Goal: Check status: Check status

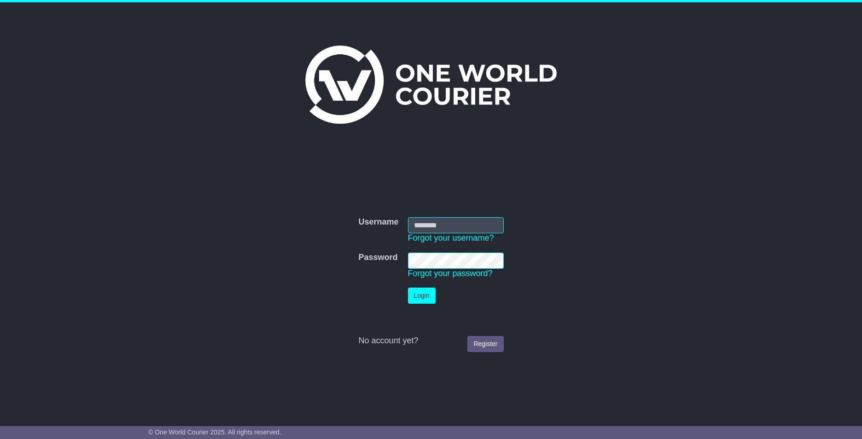
type input "******"
click at [420, 300] on button "Login" at bounding box center [422, 296] width 28 height 16
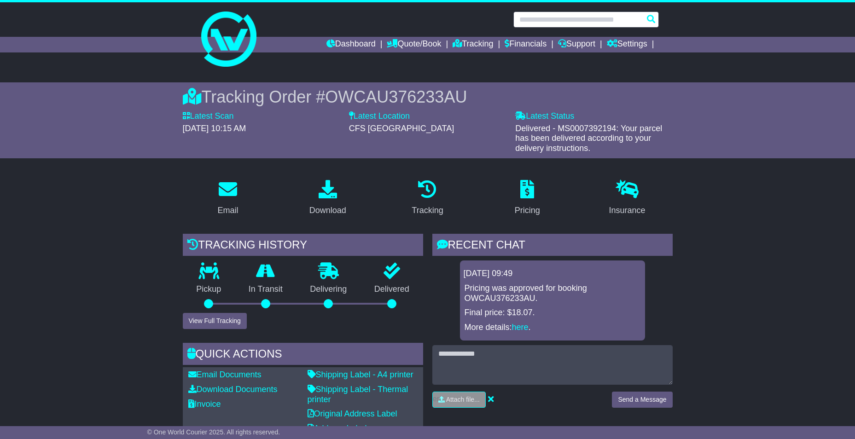
click at [554, 22] on input "text" at bounding box center [587, 20] width 146 height 16
paste input "**********"
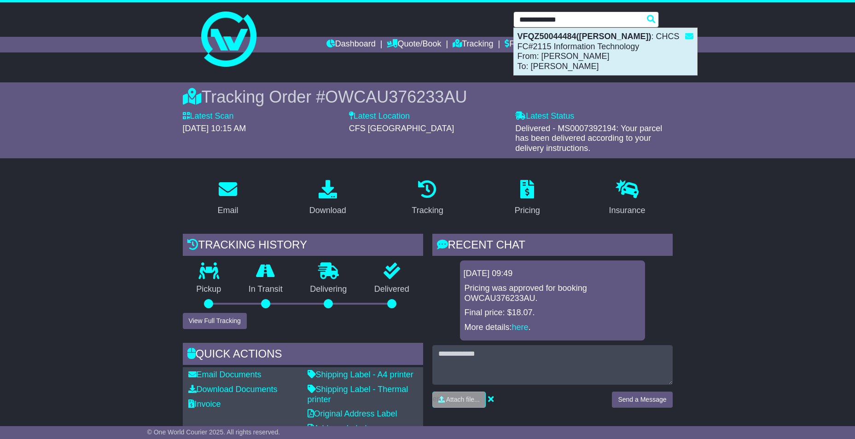
click at [632, 56] on div "VFQZ50044484(subu lama) : CHCS FC#2115 Information Technology From: Subu Lama T…" at bounding box center [605, 51] width 183 height 47
type input "**********"
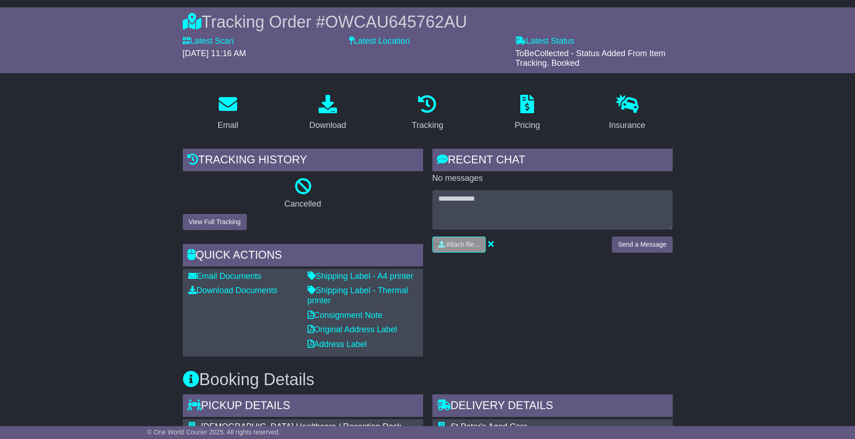
scroll to position [92, 0]
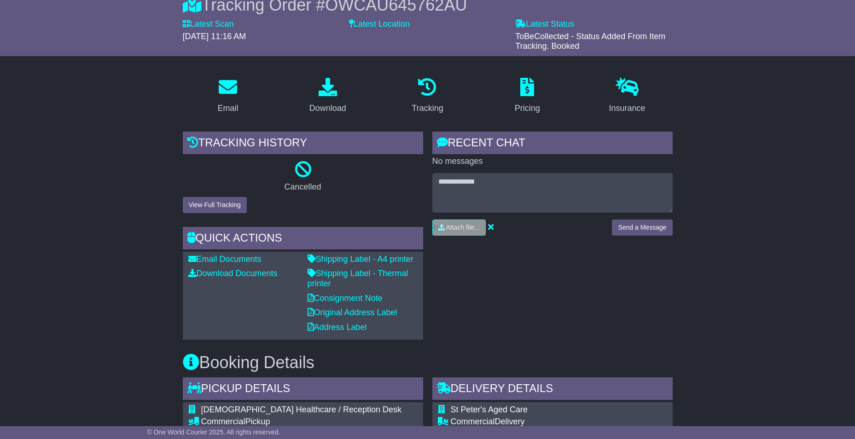
drag, startPoint x: 630, startPoint y: 359, endPoint x: 609, endPoint y: 356, distance: 20.5
click at [630, 359] on h3 "Booking Details" at bounding box center [428, 363] width 490 height 18
click at [227, 206] on button "View Full Tracking" at bounding box center [215, 205] width 64 height 16
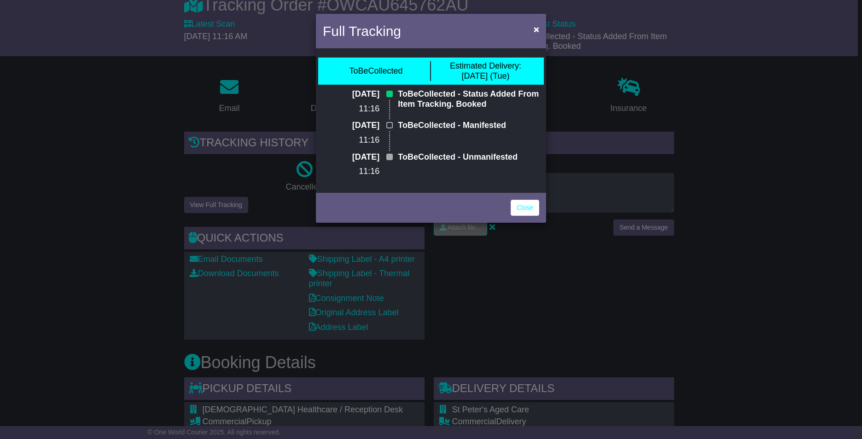
click at [560, 299] on div "Full Tracking × ToBeCollected Estimated Delivery: 16 Sep (Tue) 12 Sep 2025 11:1…" at bounding box center [431, 219] width 862 height 439
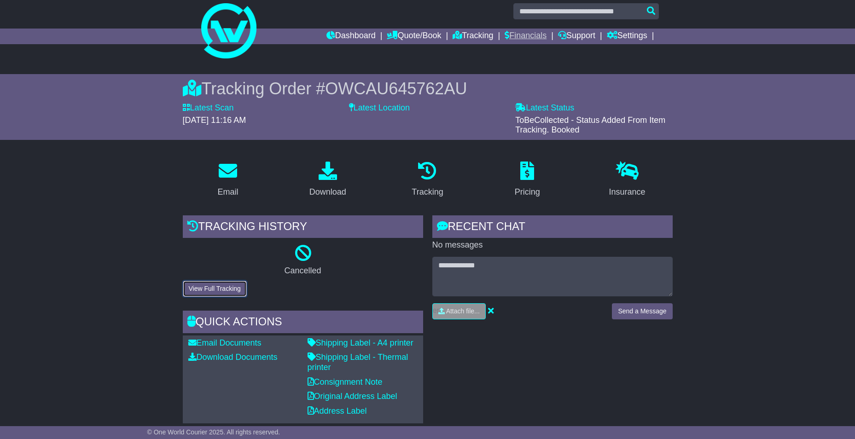
scroll to position [0, 0]
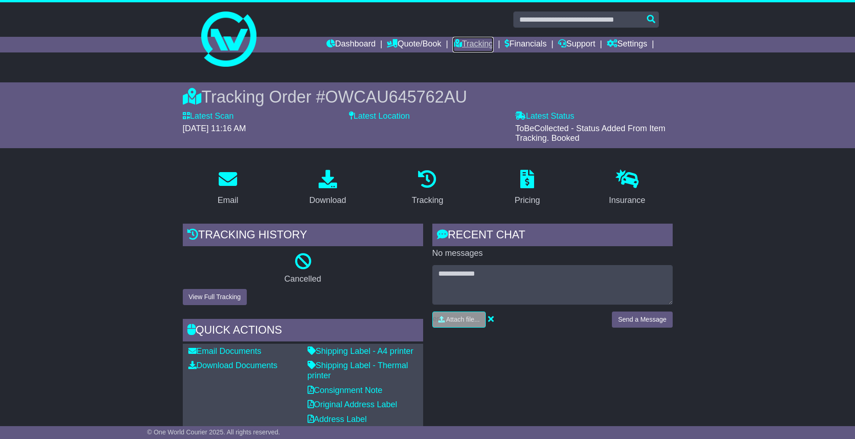
click at [453, 45] on icon at bounding box center [457, 43] width 9 height 8
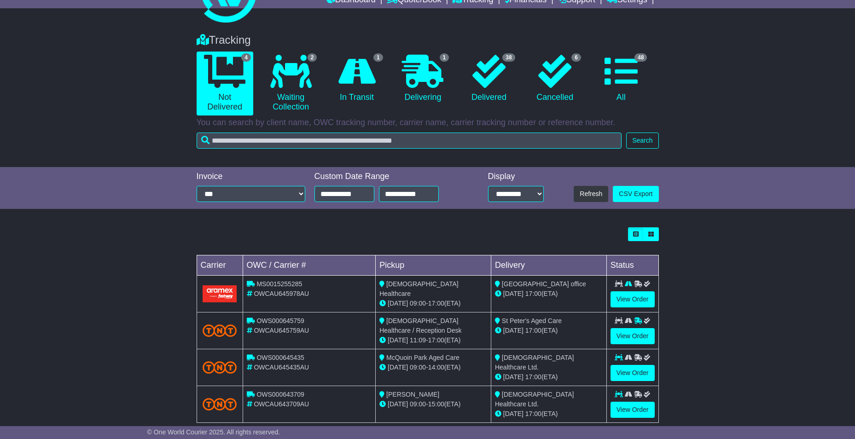
scroll to position [58, 0]
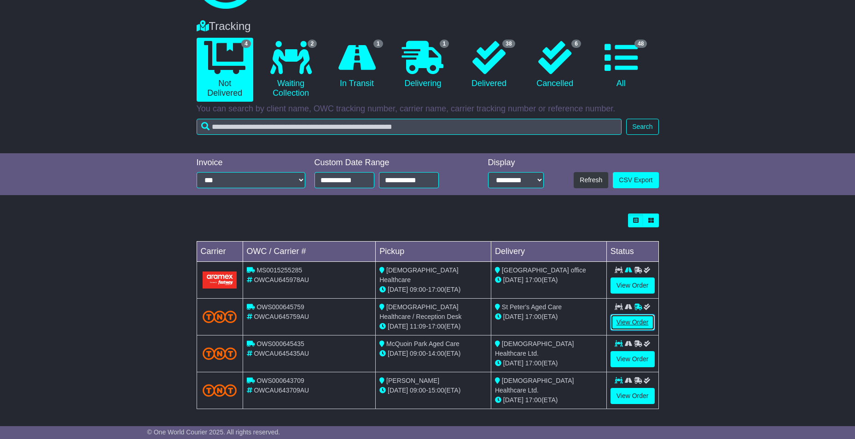
click at [637, 317] on link "View Order" at bounding box center [633, 323] width 44 height 16
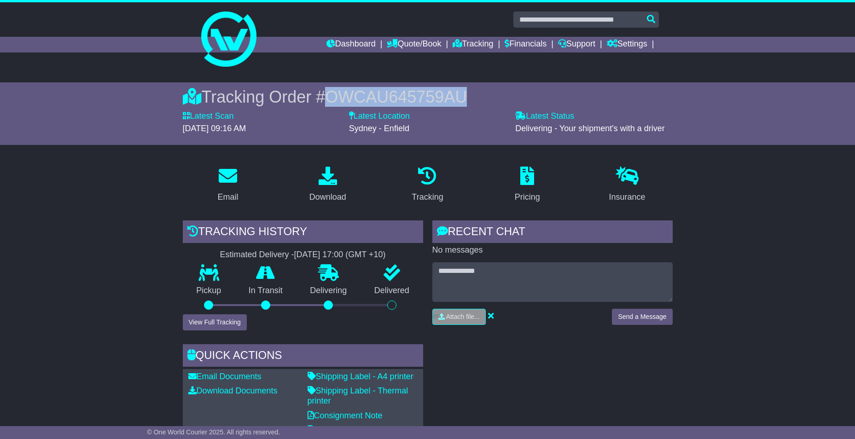
drag, startPoint x: 469, startPoint y: 97, endPoint x: 332, endPoint y: 92, distance: 137.8
click at [332, 92] on div "Tracking Order # OWCAU645759AU" at bounding box center [428, 97] width 490 height 20
copy span "OWCAU645759AU"
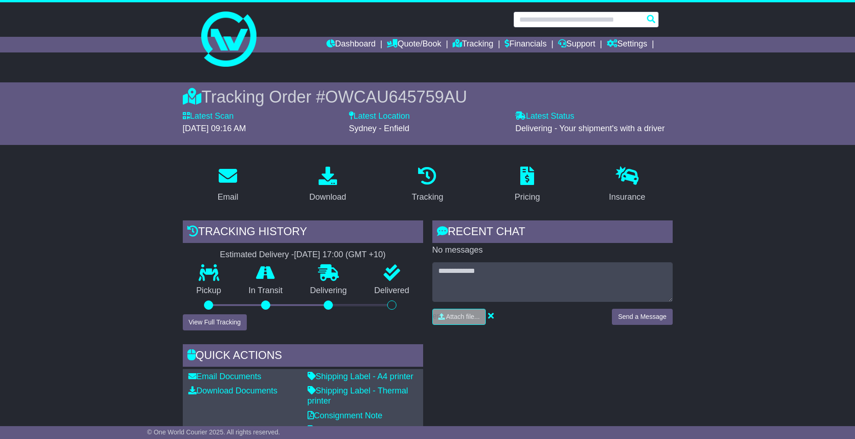
click at [578, 25] on input "text" at bounding box center [587, 20] width 146 height 16
paste input "**********"
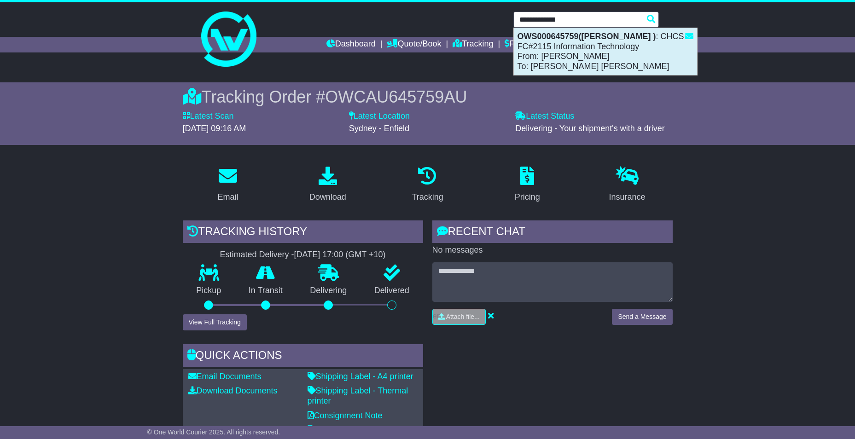
click at [580, 44] on div "OWS000645759(Subu Lama ) : CHCS FC#2115 Information Technology From: Subu Lama …" at bounding box center [605, 51] width 183 height 47
type input "**********"
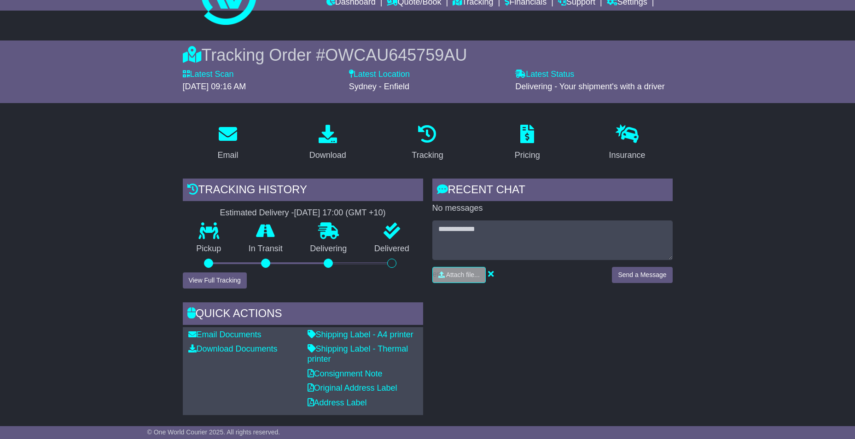
scroll to position [46, 0]
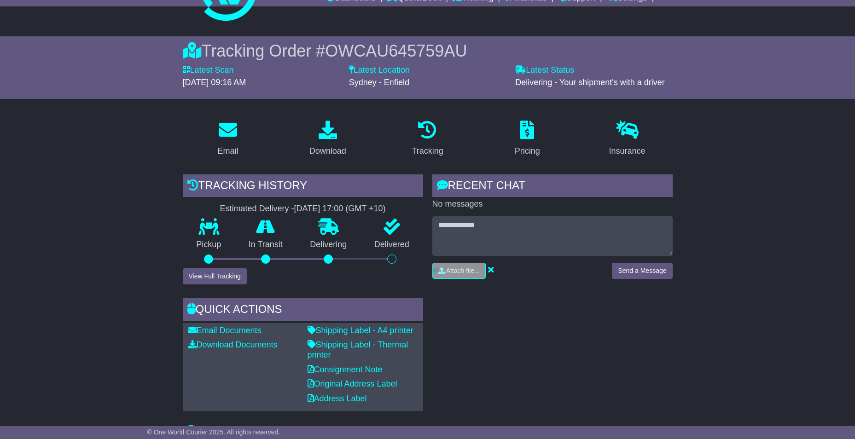
click at [386, 242] on p "Delivered" at bounding box center [392, 245] width 63 height 10
click at [392, 256] on div at bounding box center [391, 259] width 9 height 9
click at [567, 343] on div "RECENT CHAT Loading... No messages Attach file..." at bounding box center [553, 293] width 250 height 237
click at [482, 343] on div "RECENT CHAT Loading... No messages Attach file..." at bounding box center [553, 293] width 250 height 237
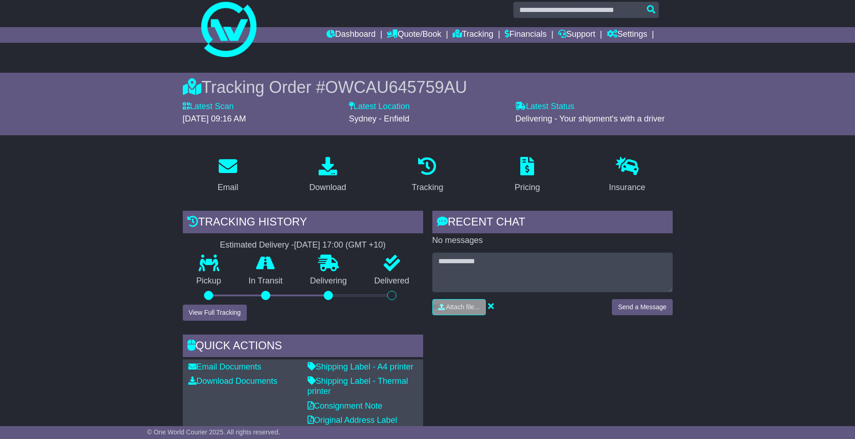
scroll to position [0, 0]
